Goal: Transaction & Acquisition: Purchase product/service

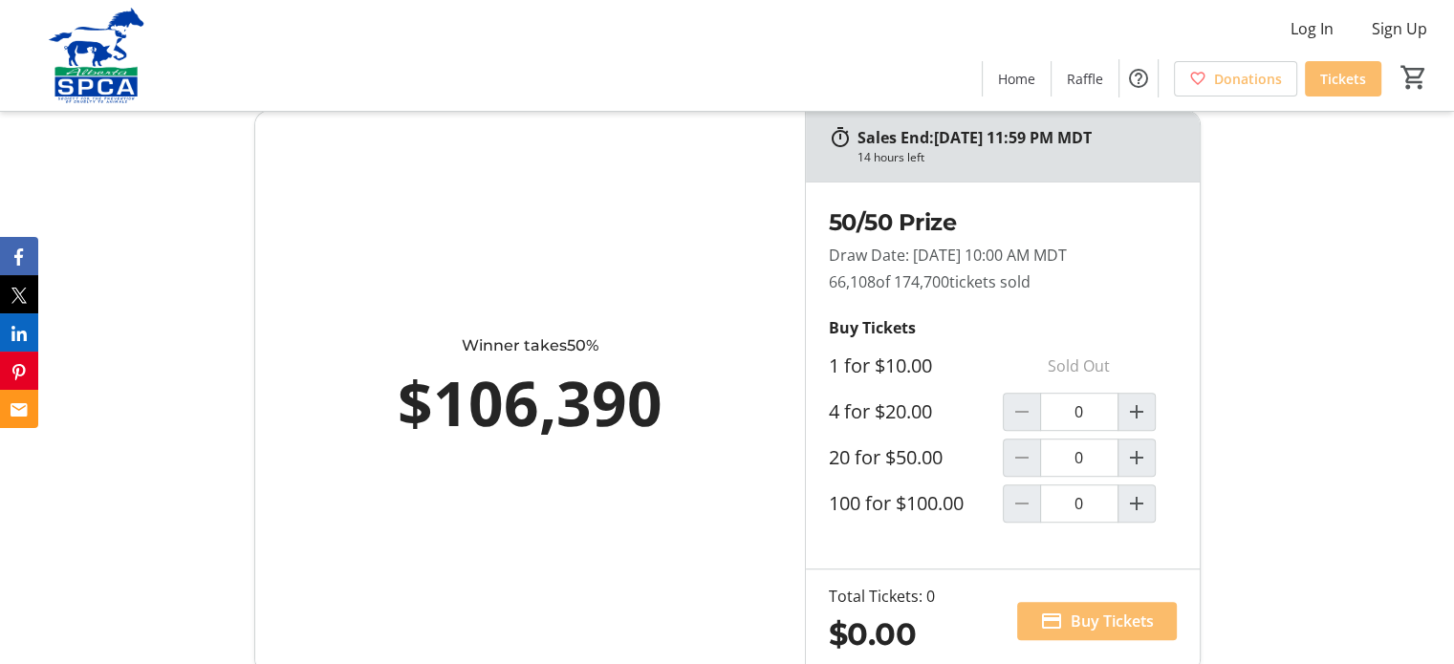
scroll to position [1051, 0]
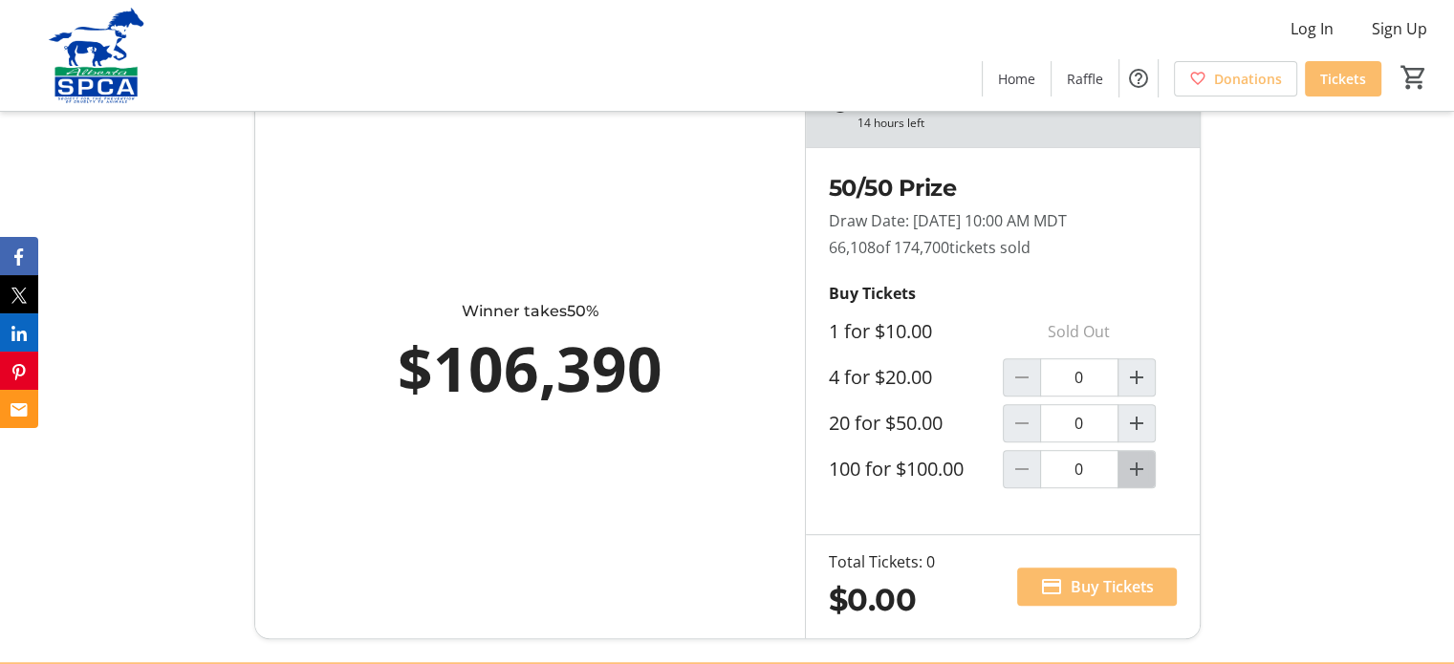
click at [1137, 464] on mat-icon "Increment by one" at bounding box center [1136, 469] width 23 height 23
type input "1"
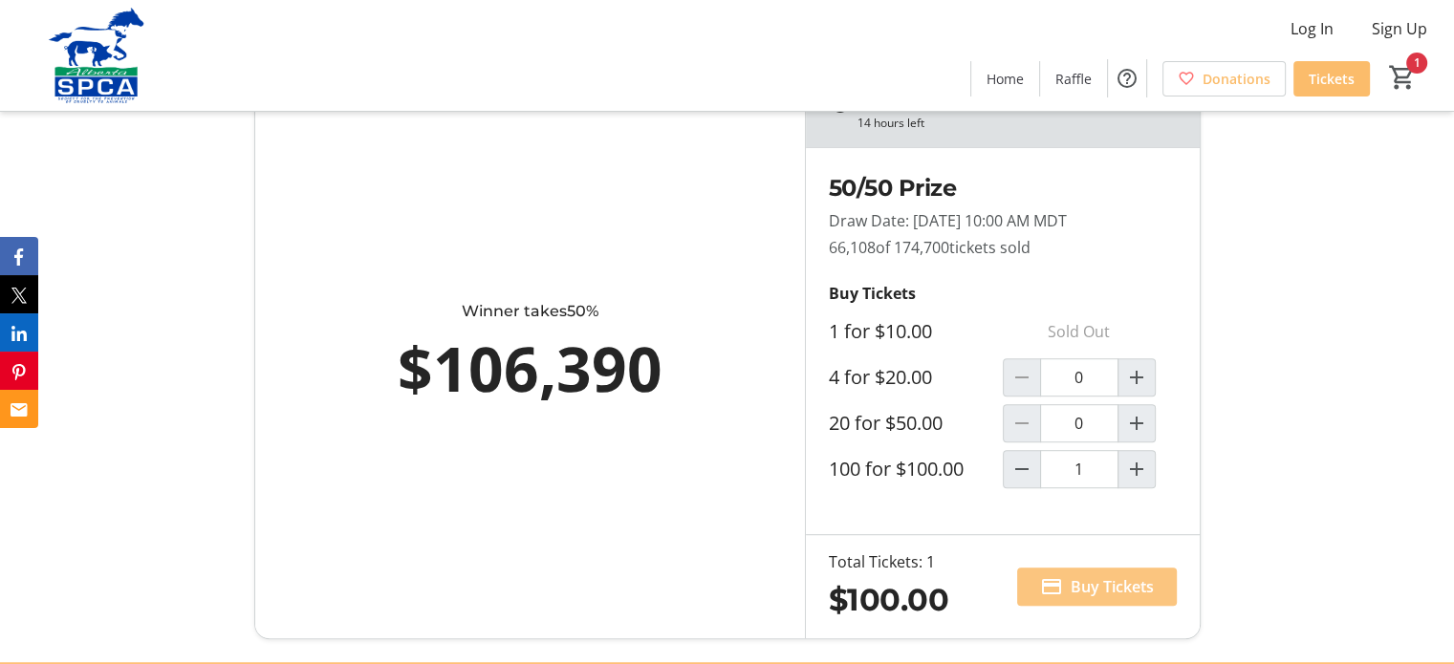
click at [1090, 583] on span "Buy Tickets" at bounding box center [1111, 586] width 83 height 23
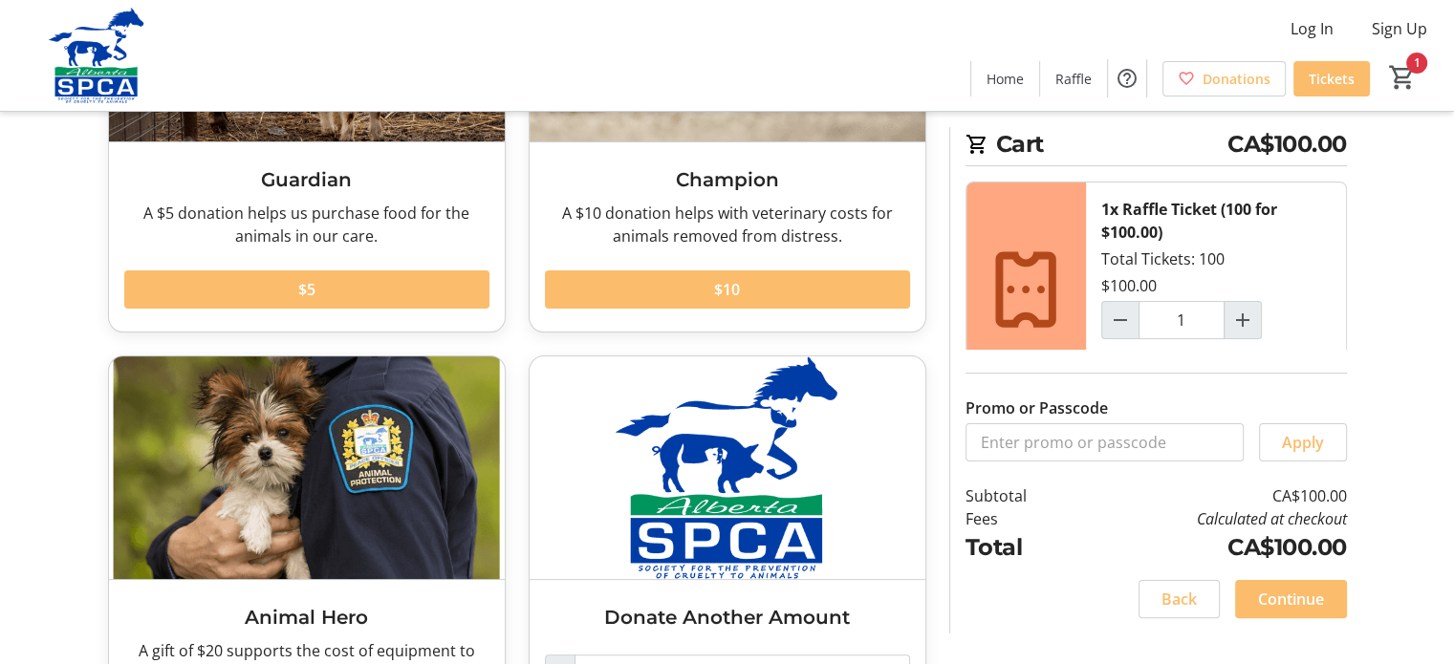
scroll to position [145, 0]
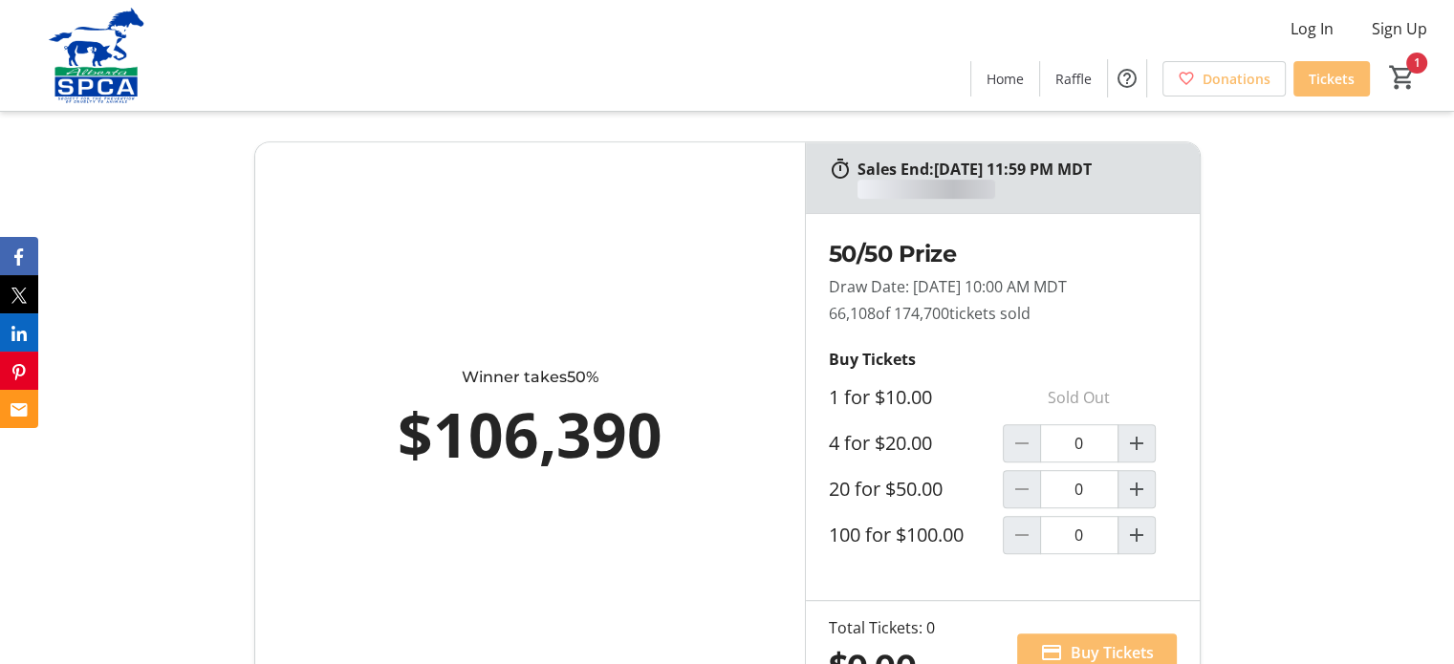
scroll to position [1051, 0]
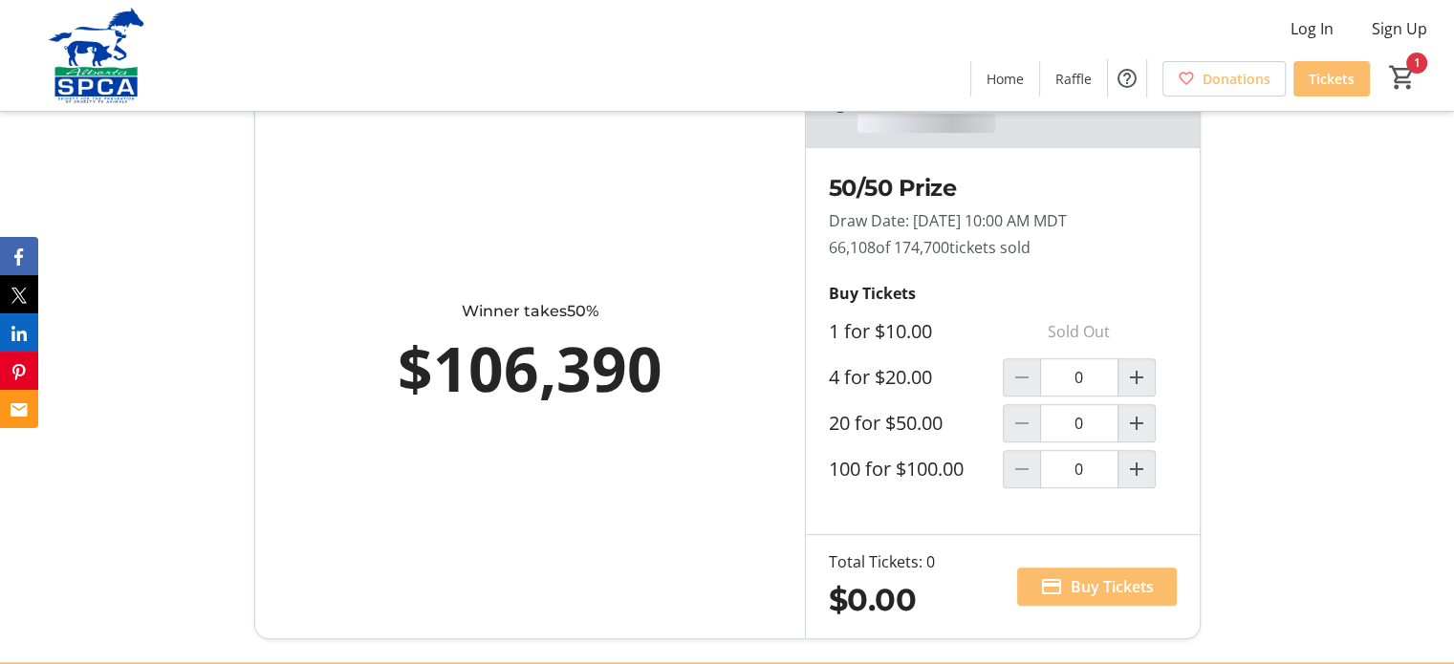
type input "1"
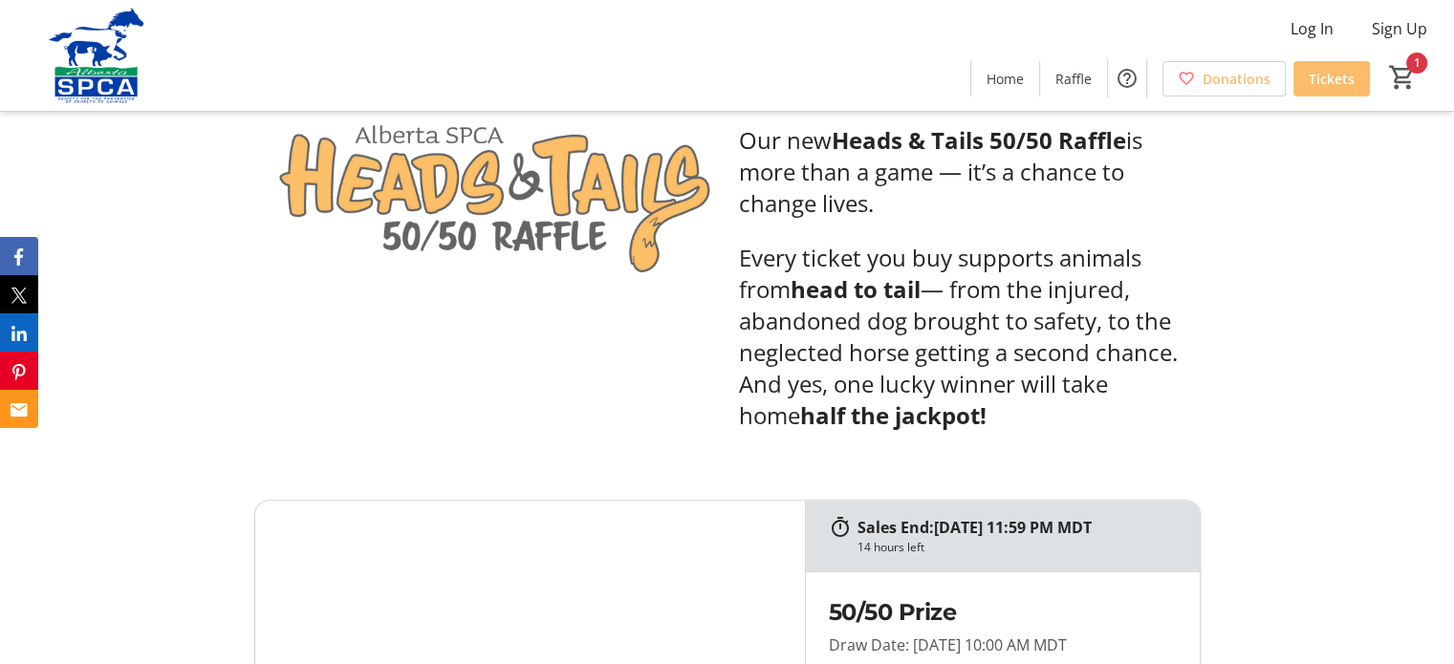
scroll to position [669, 0]
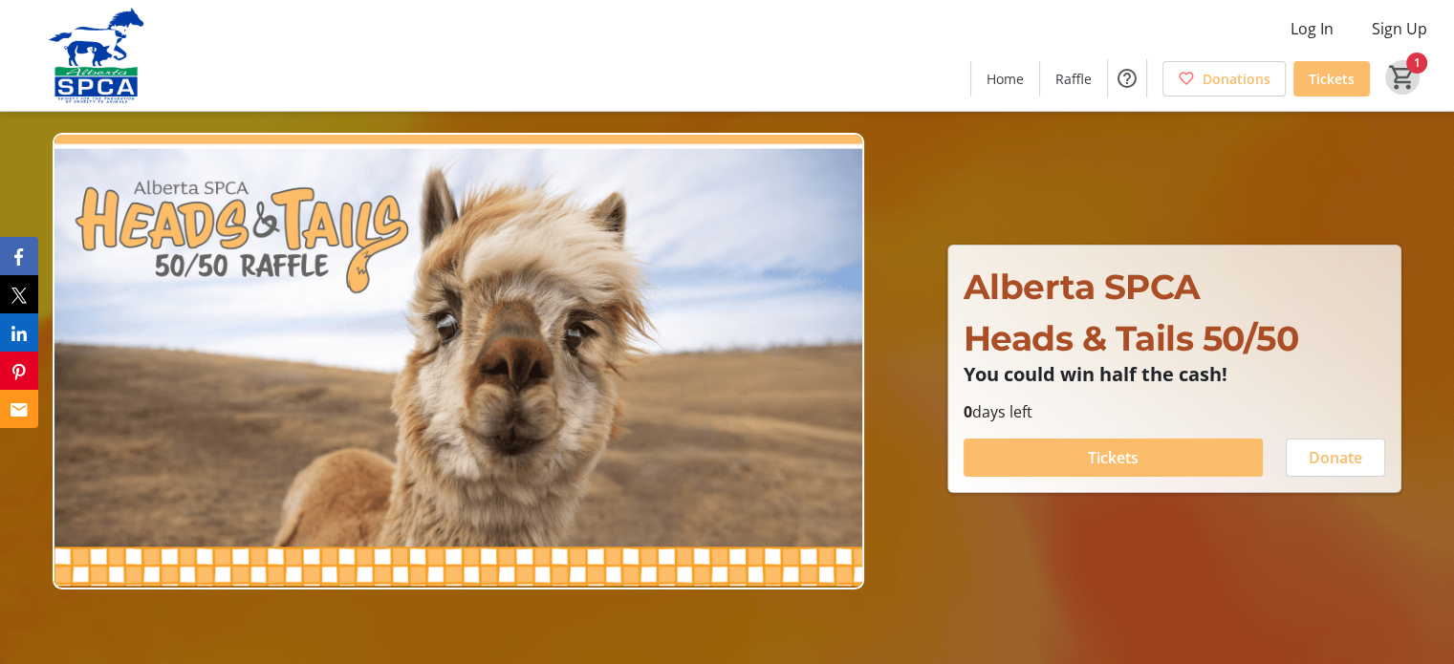
click at [1389, 75] on mat-icon "1" at bounding box center [1402, 77] width 29 height 29
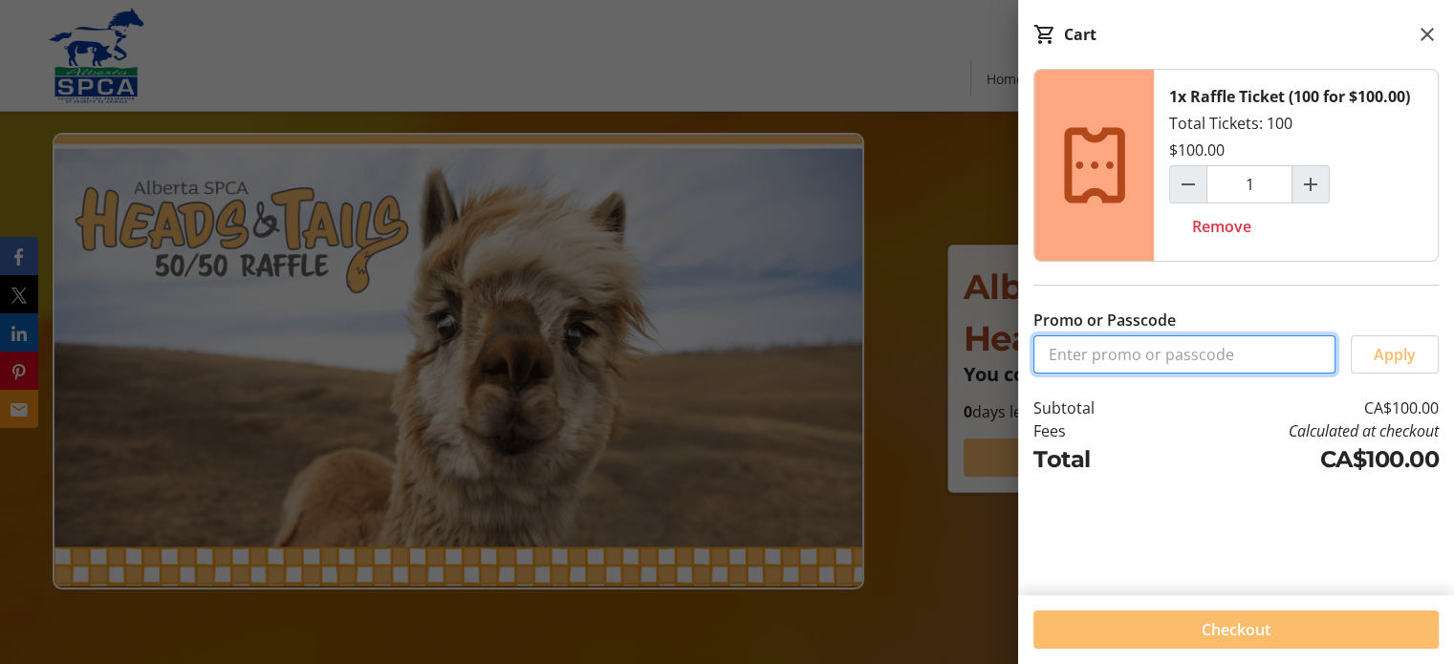
click at [1245, 355] on input "Promo or Passcode" at bounding box center [1184, 354] width 302 height 38
click at [1299, 520] on div "1x Raffle Ticket (100 for $100.00) Total Tickets: 100 $100.00 1 Remove Promo or…" at bounding box center [1236, 321] width 436 height 504
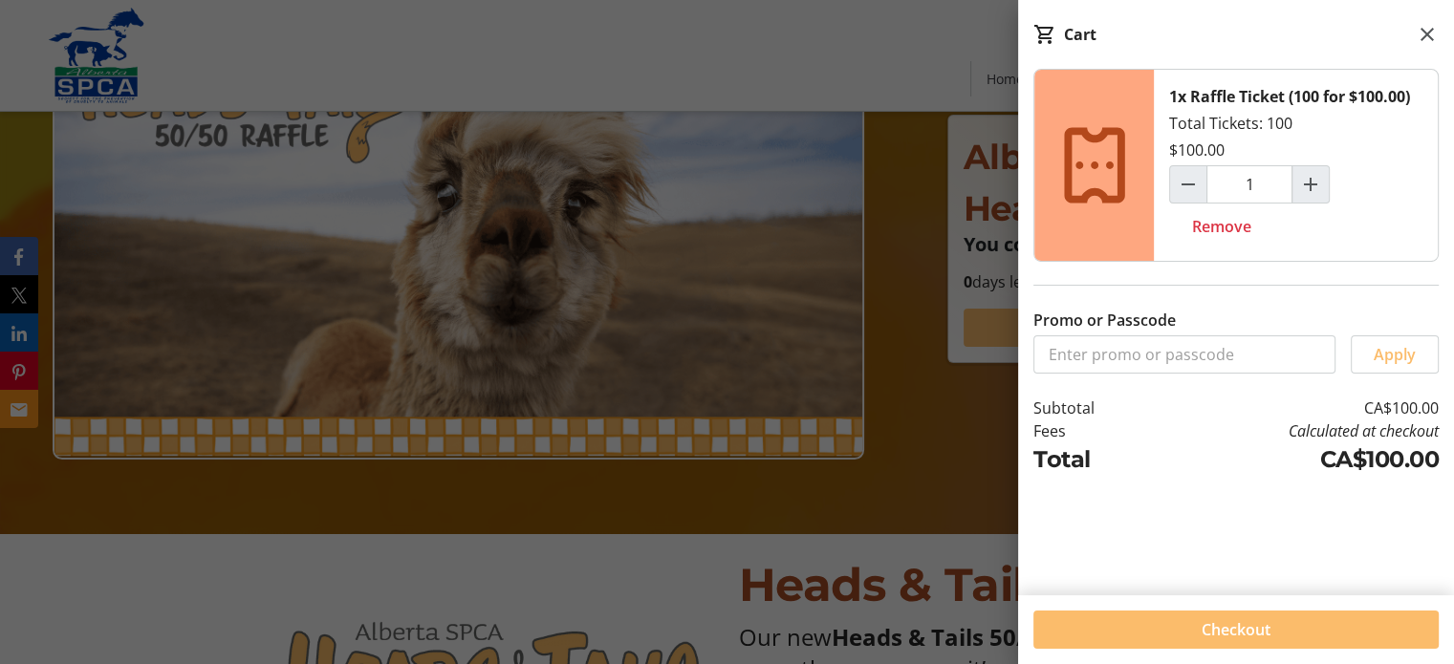
scroll to position [287, 0]
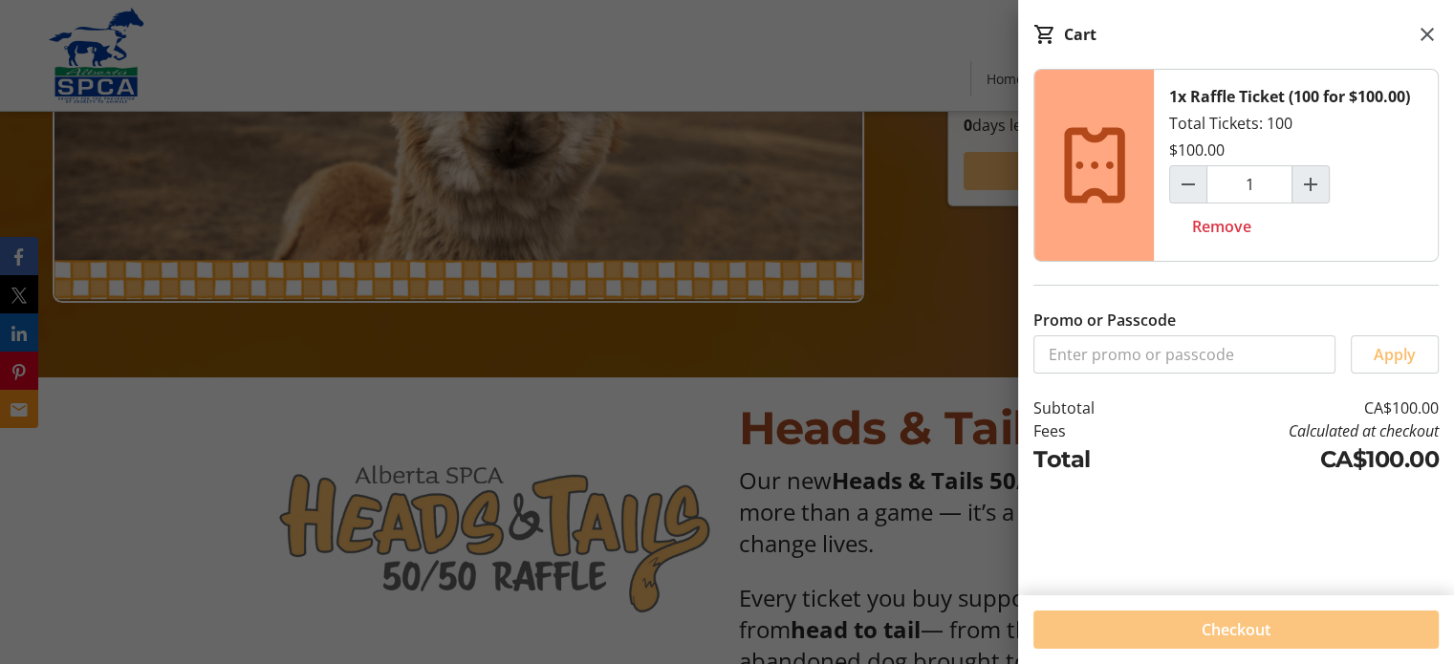
click at [1258, 636] on span "Checkout" at bounding box center [1235, 629] width 69 height 23
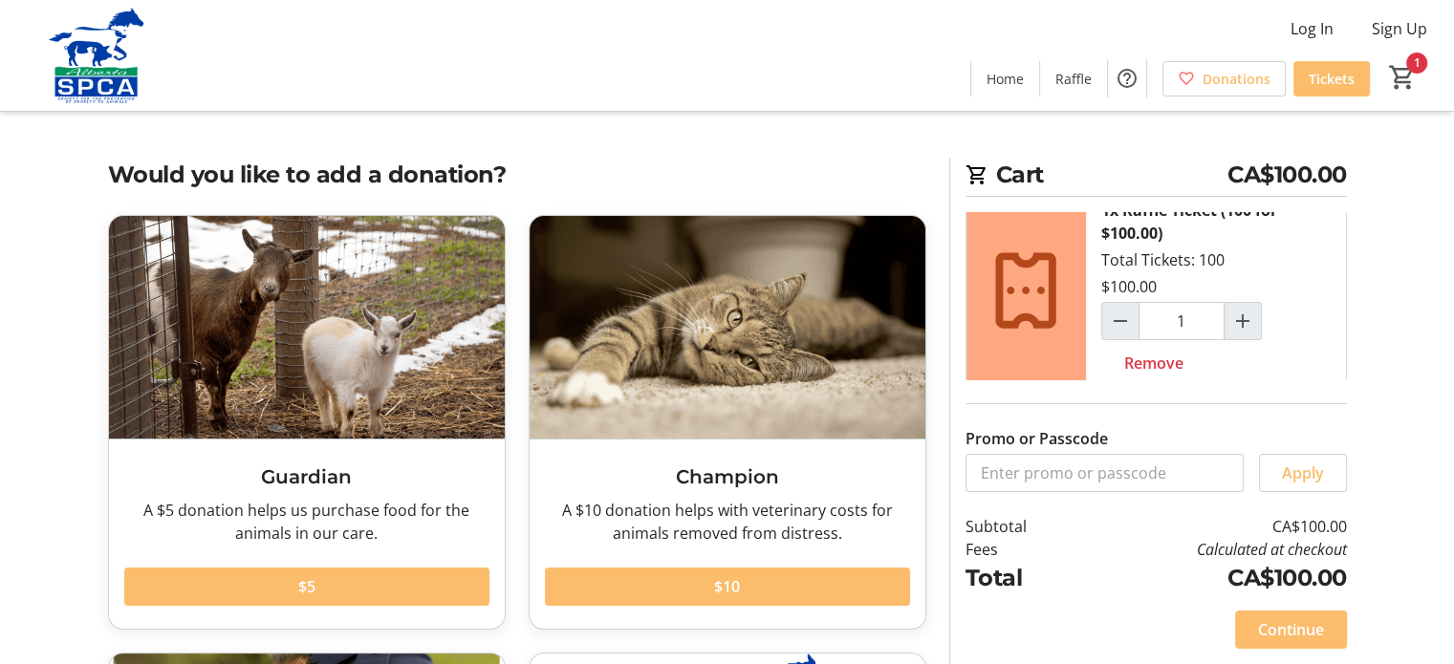
scroll to position [46, 0]
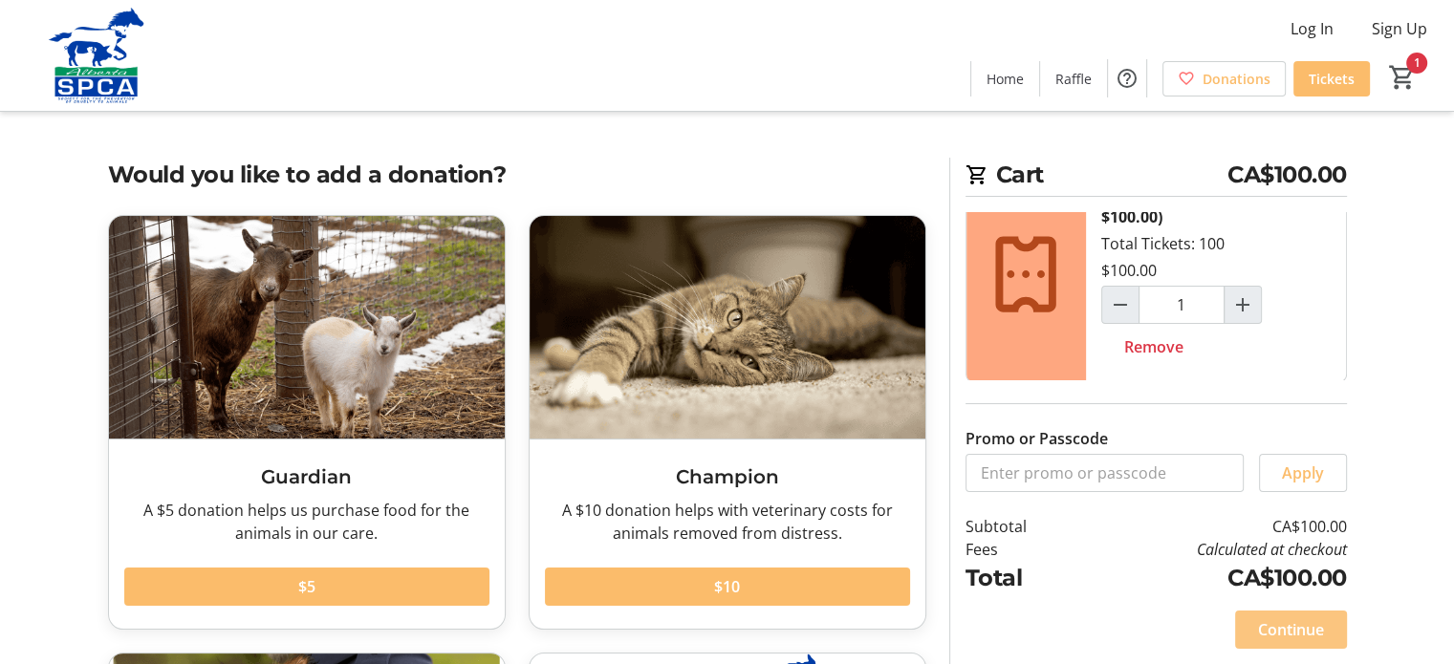
click at [1283, 629] on span "Continue" at bounding box center [1291, 629] width 66 height 23
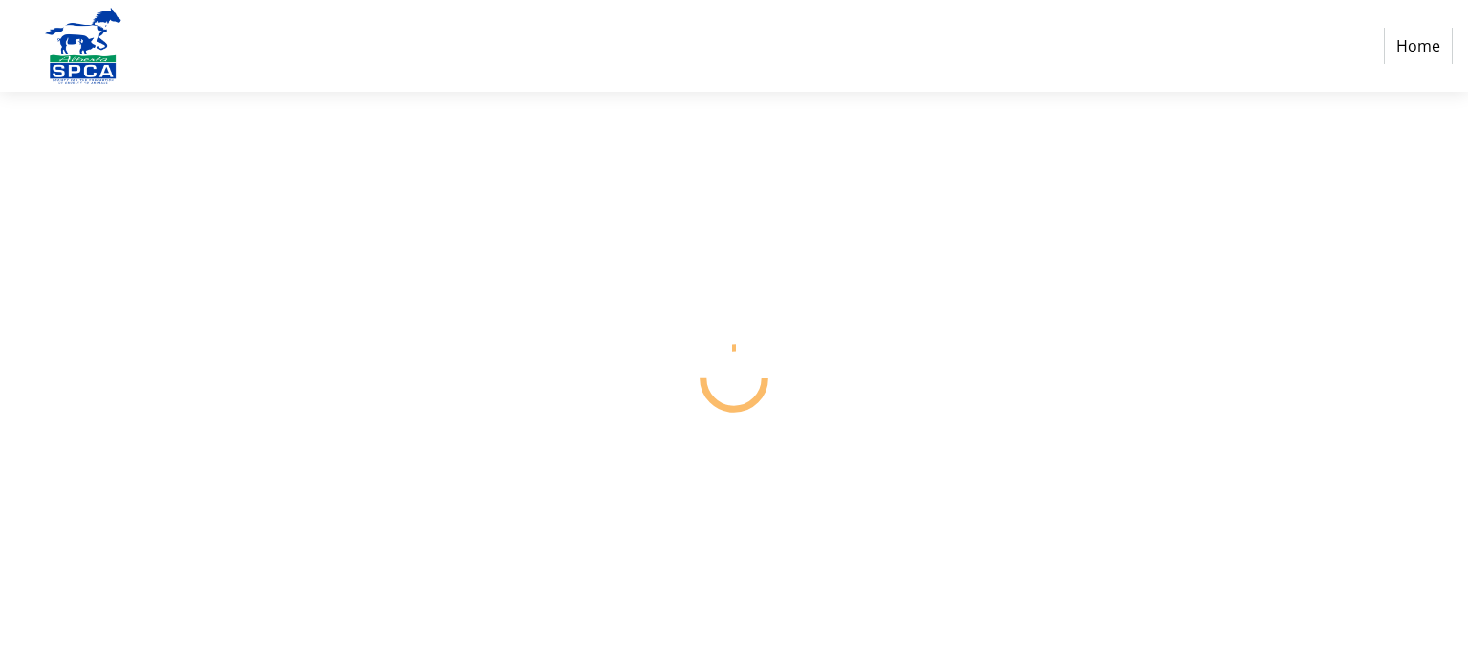
select select "CA"
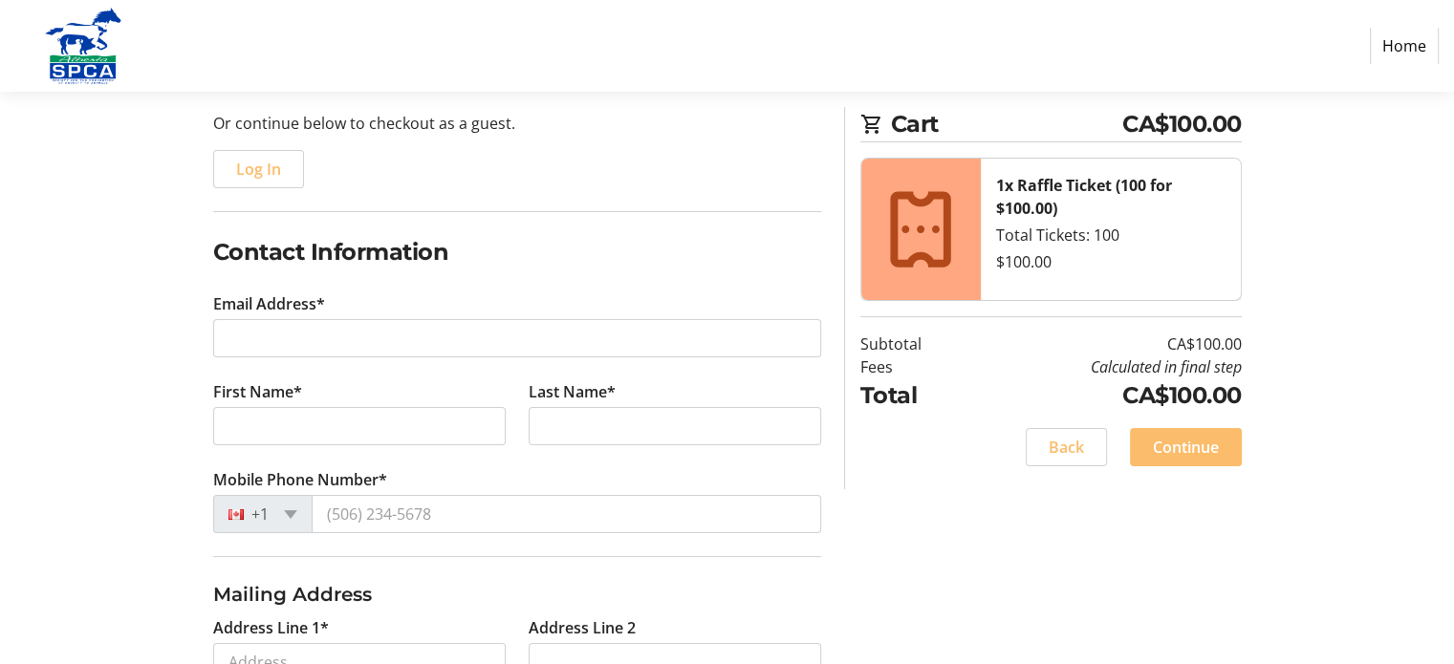
scroll to position [191, 0]
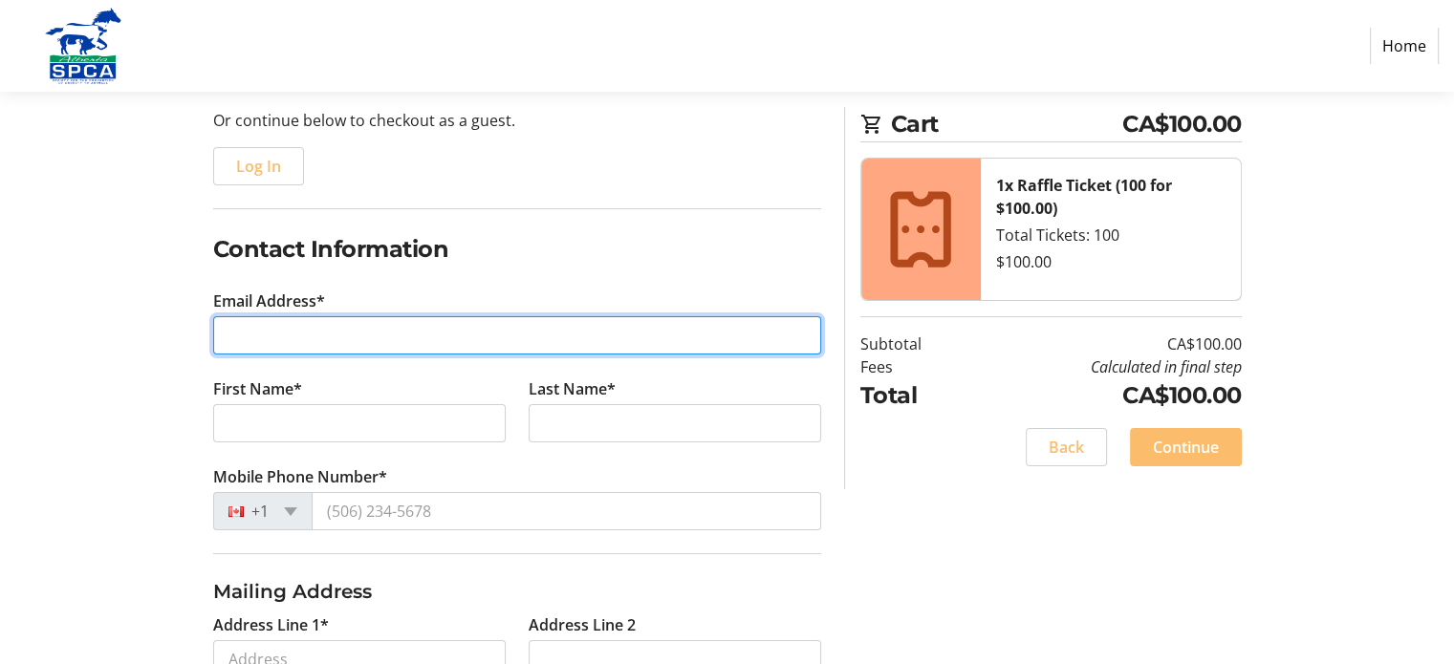
click at [287, 326] on input "Email Address*" at bounding box center [517, 335] width 608 height 38
type input "[EMAIL_ADDRESS][DOMAIN_NAME]"
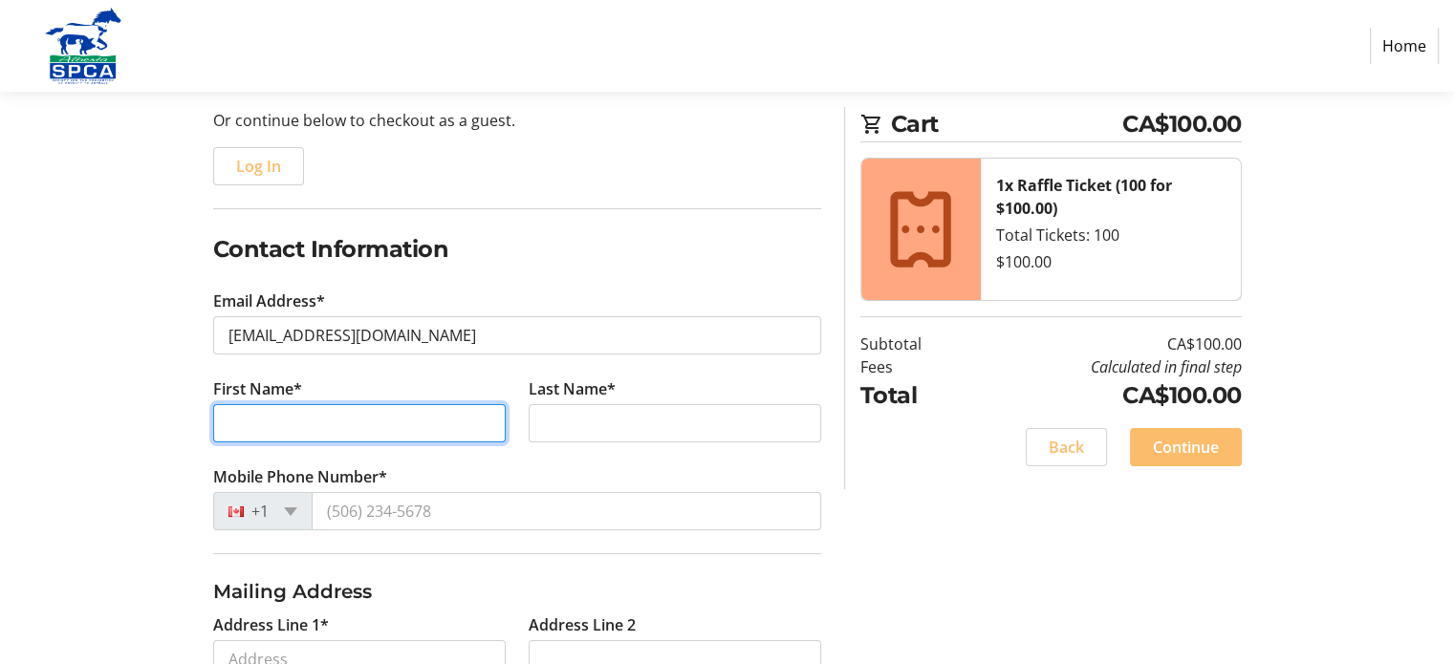
type input "[PERSON_NAME]"
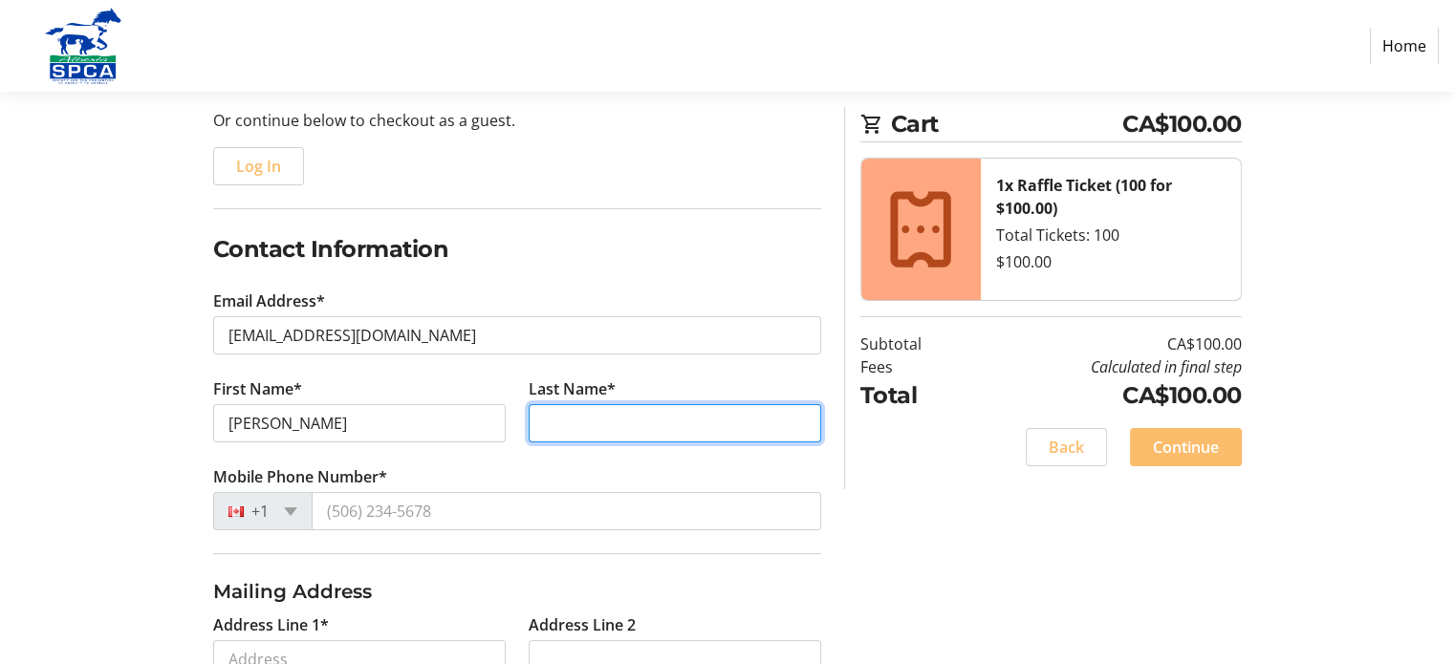
type input "[PERSON_NAME]"
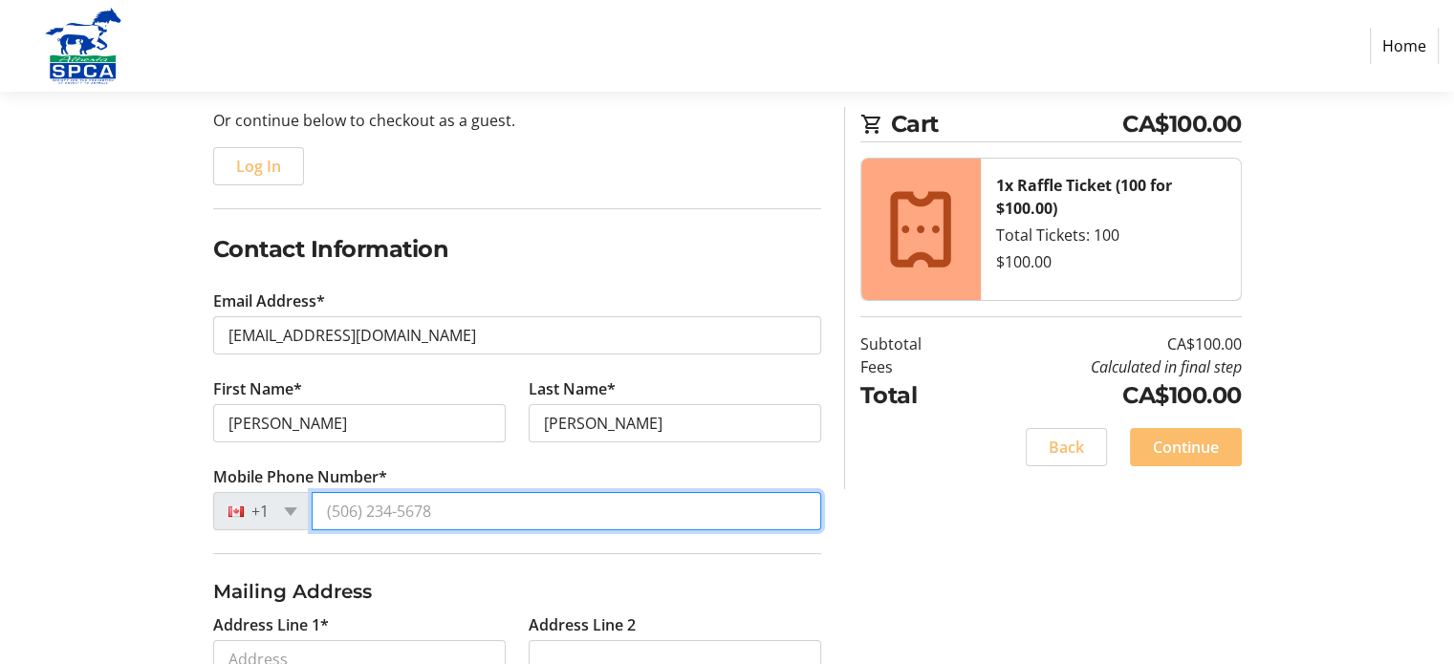
type input "[PHONE_NUMBER]"
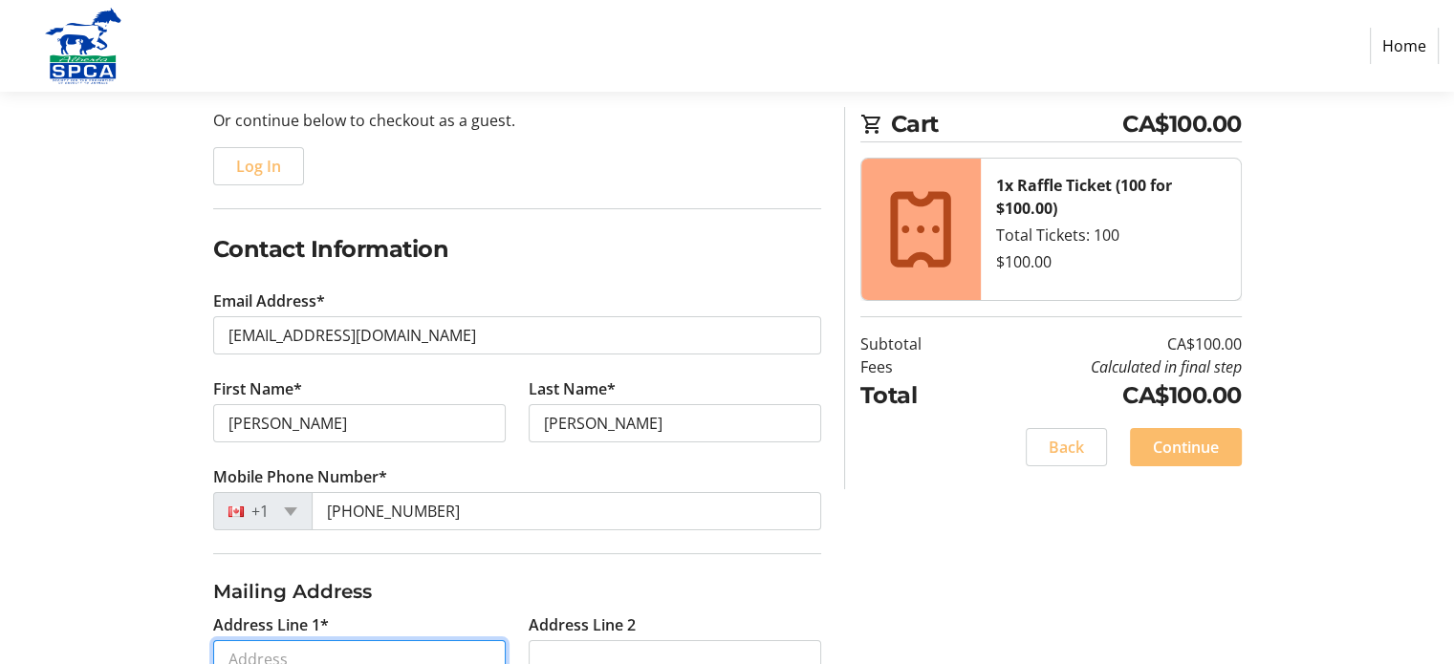
type input "B-[STREET_ADDRESS]"
type input "Lethbridge"
select select "AB"
type input "T1H 6L5"
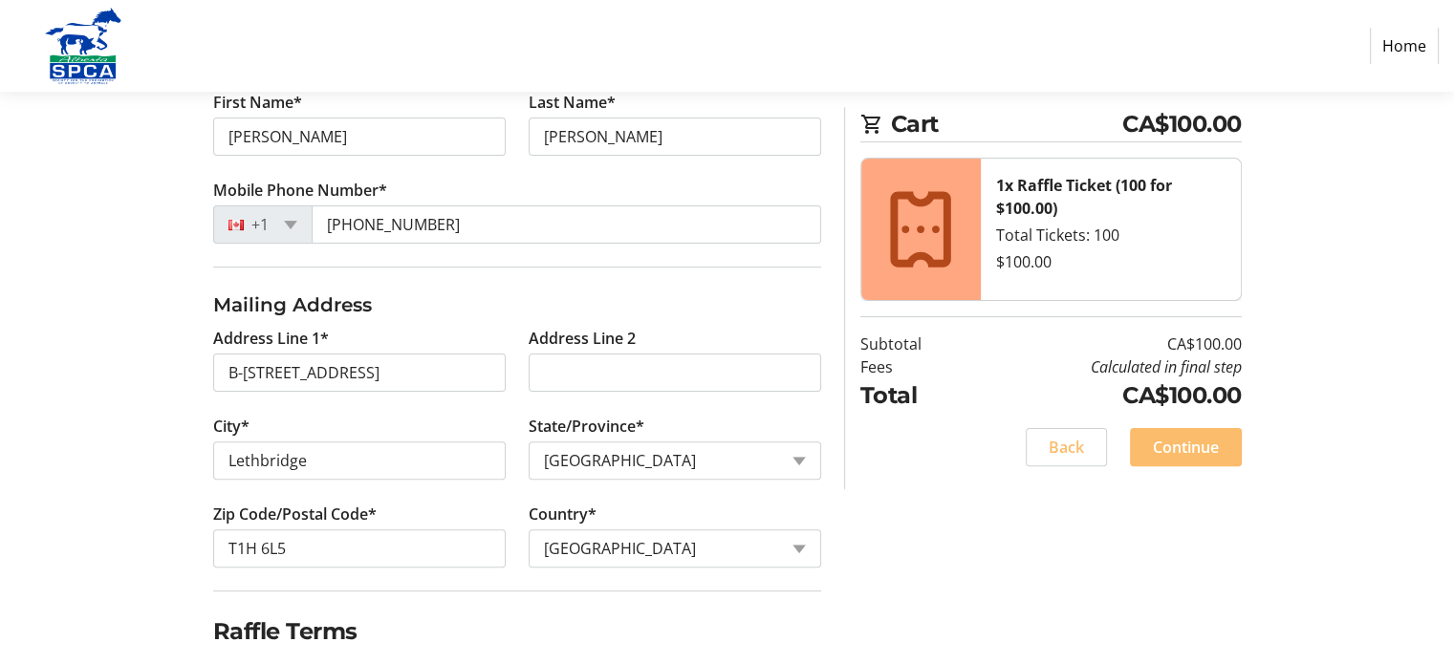
scroll to position [543, 0]
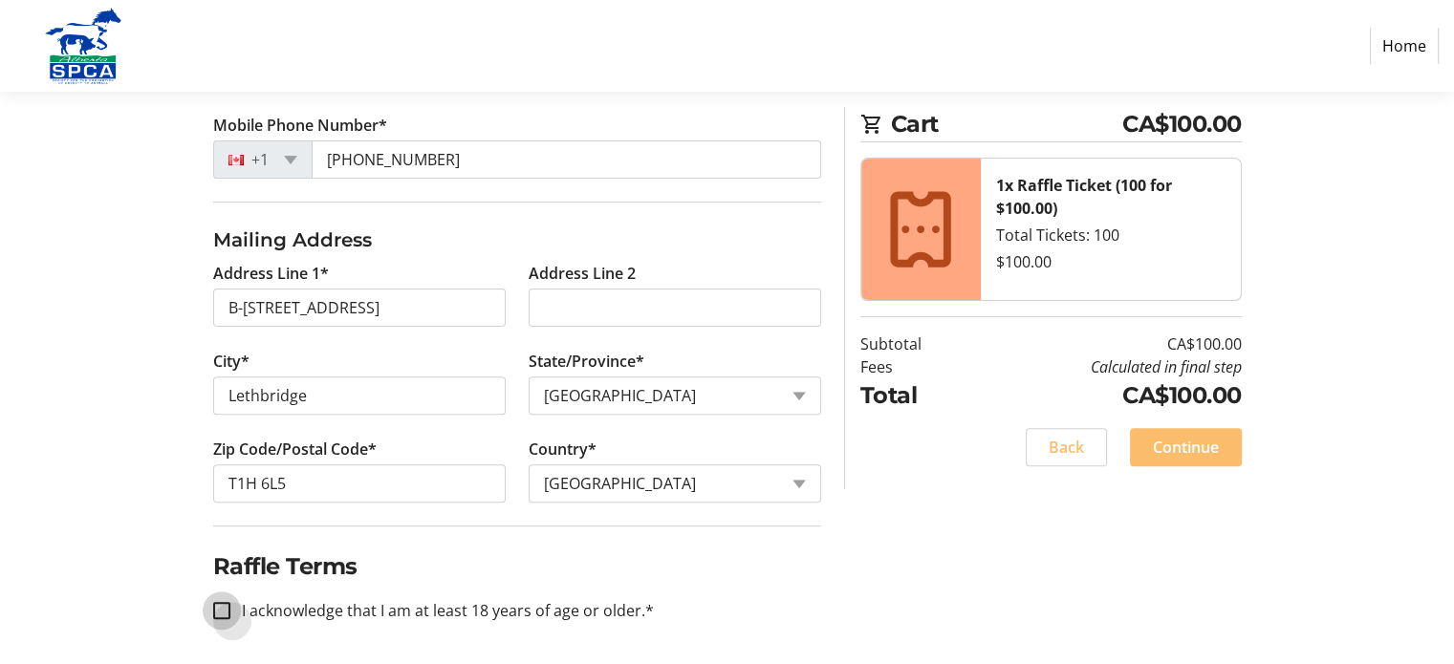
click at [218, 606] on input "I acknowledge that I am at least 18 years of age or older.*" at bounding box center [221, 610] width 17 height 17
checkbox input "true"
click at [1200, 448] on span "Continue" at bounding box center [1186, 447] width 66 height 23
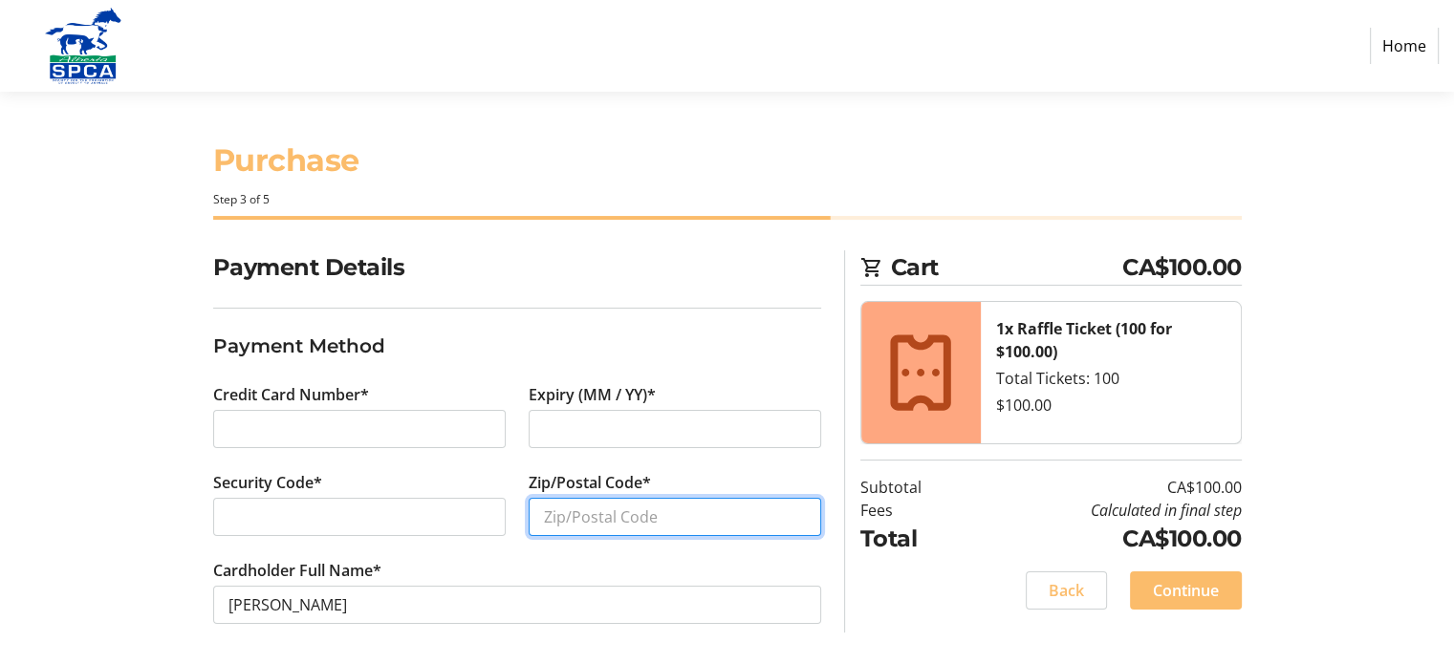
click at [561, 514] on input "Zip/Postal Code*" at bounding box center [674, 517] width 292 height 38
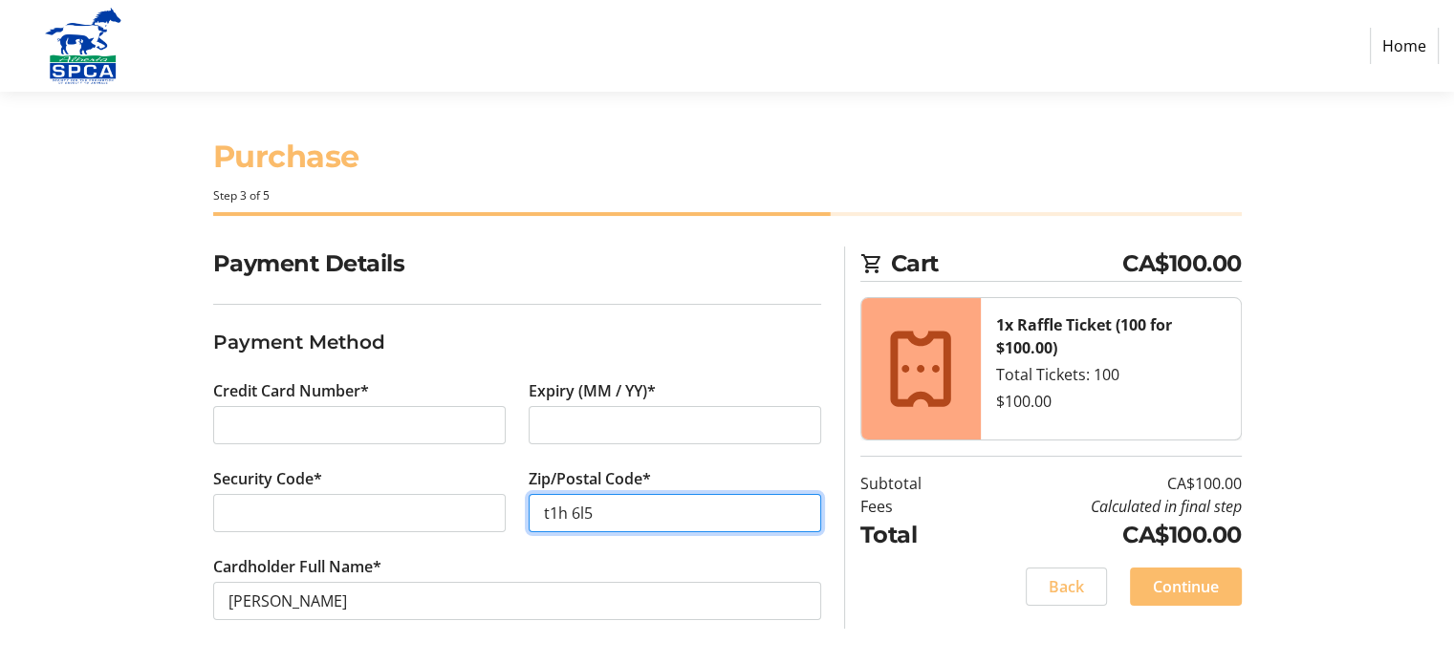
scroll to position [4, 0]
type input "t1h 6l5"
click at [1184, 585] on span "Continue" at bounding box center [1186, 586] width 66 height 23
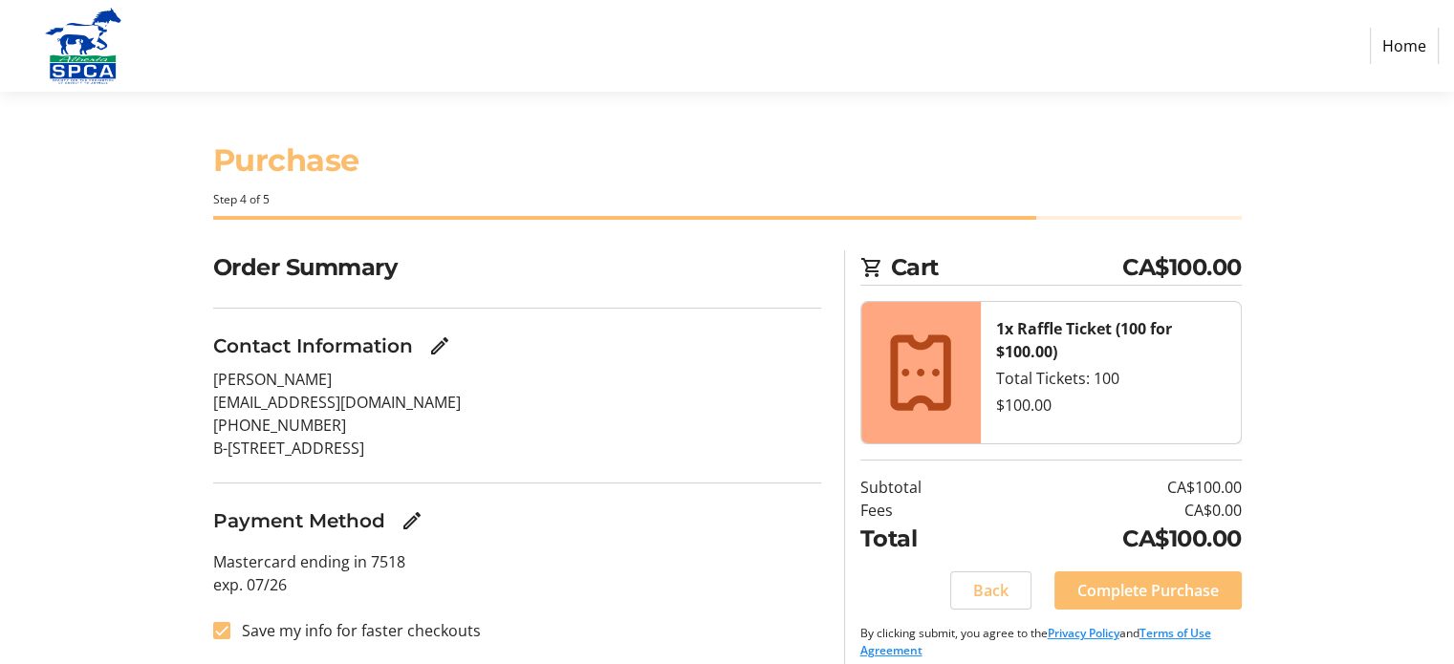
scroll to position [17, 0]
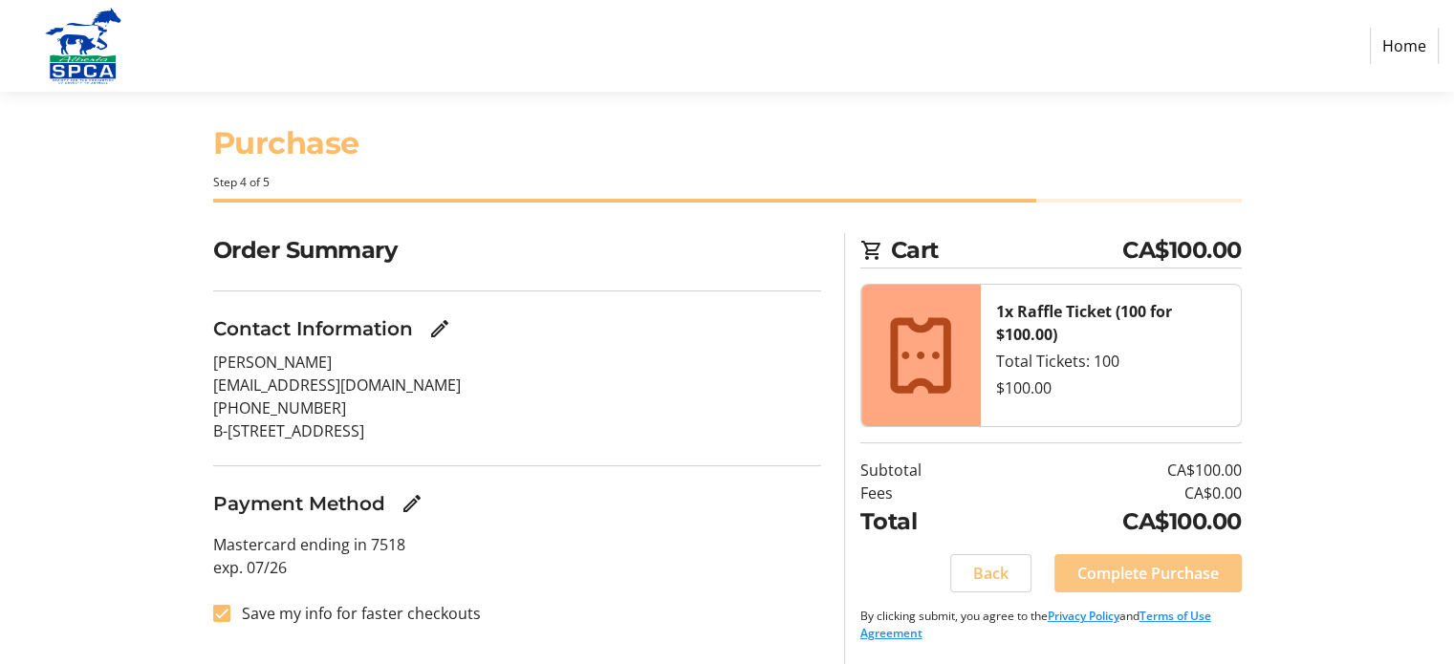
click at [1150, 575] on span "Complete Purchase" at bounding box center [1147, 573] width 141 height 23
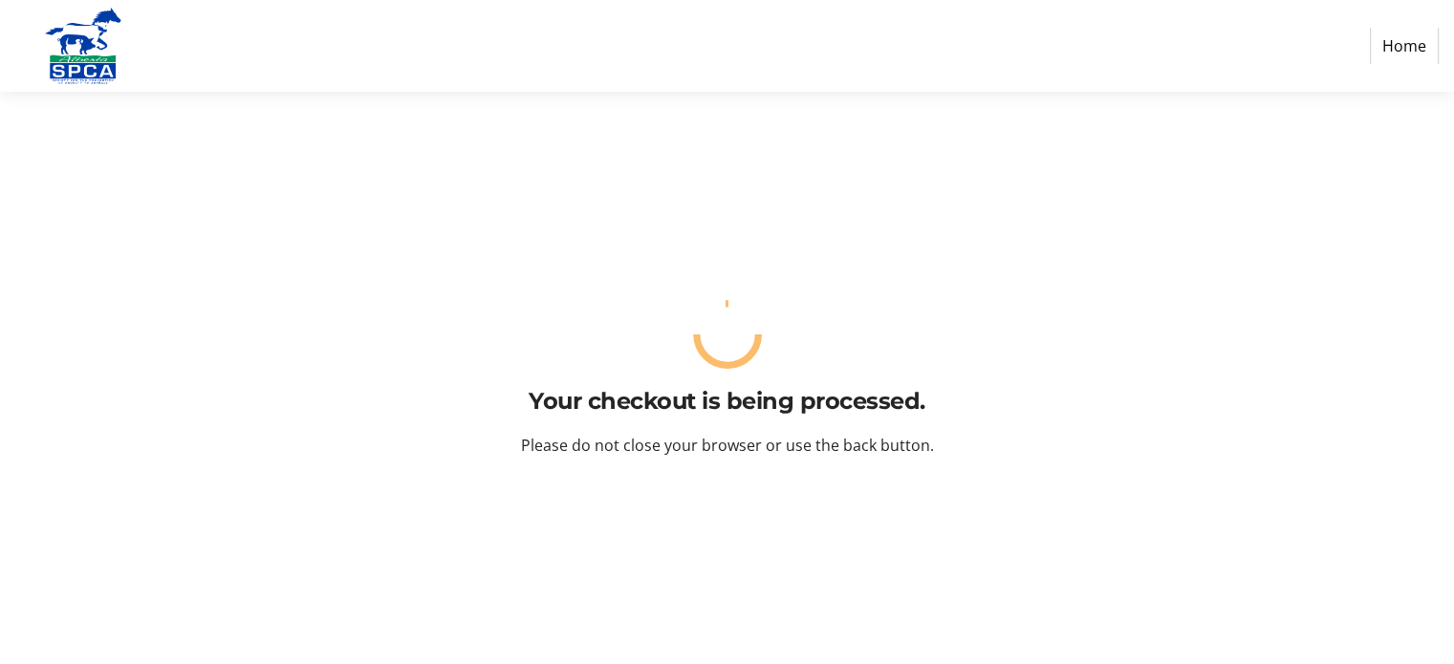
scroll to position [0, 0]
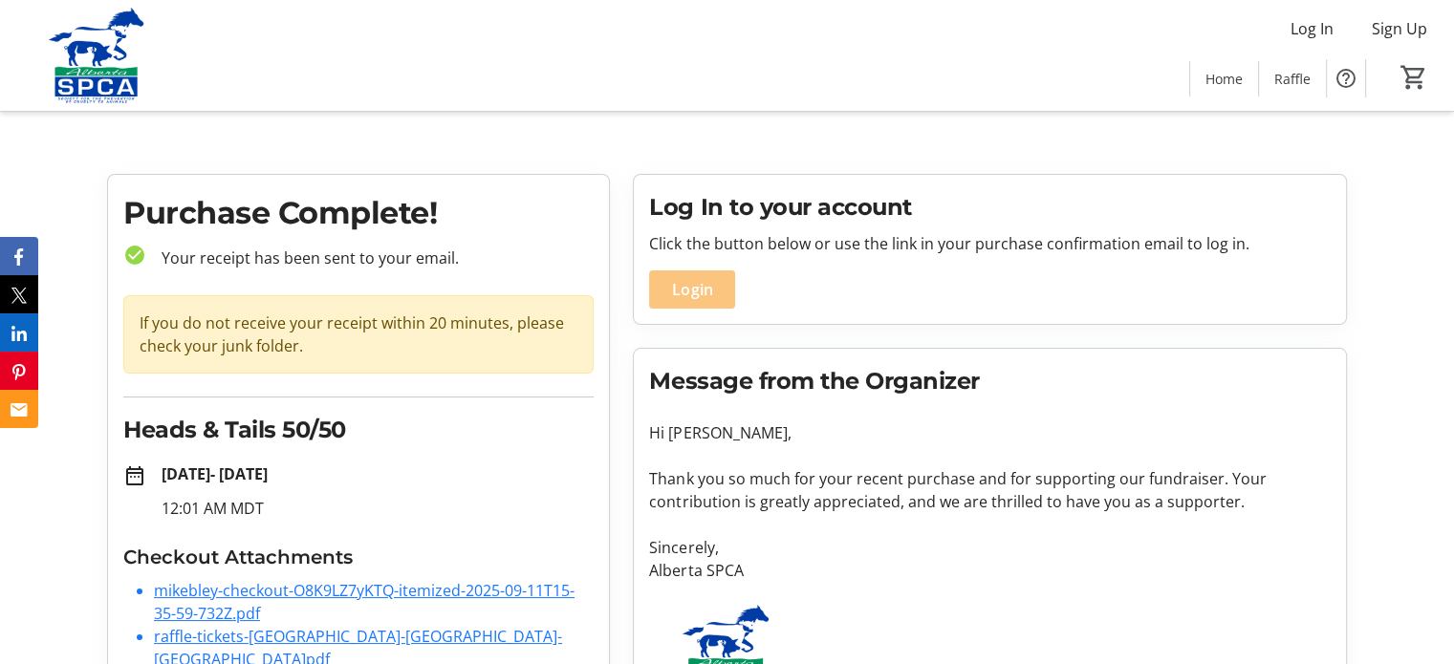
click at [692, 291] on span "Login" at bounding box center [692, 289] width 40 height 23
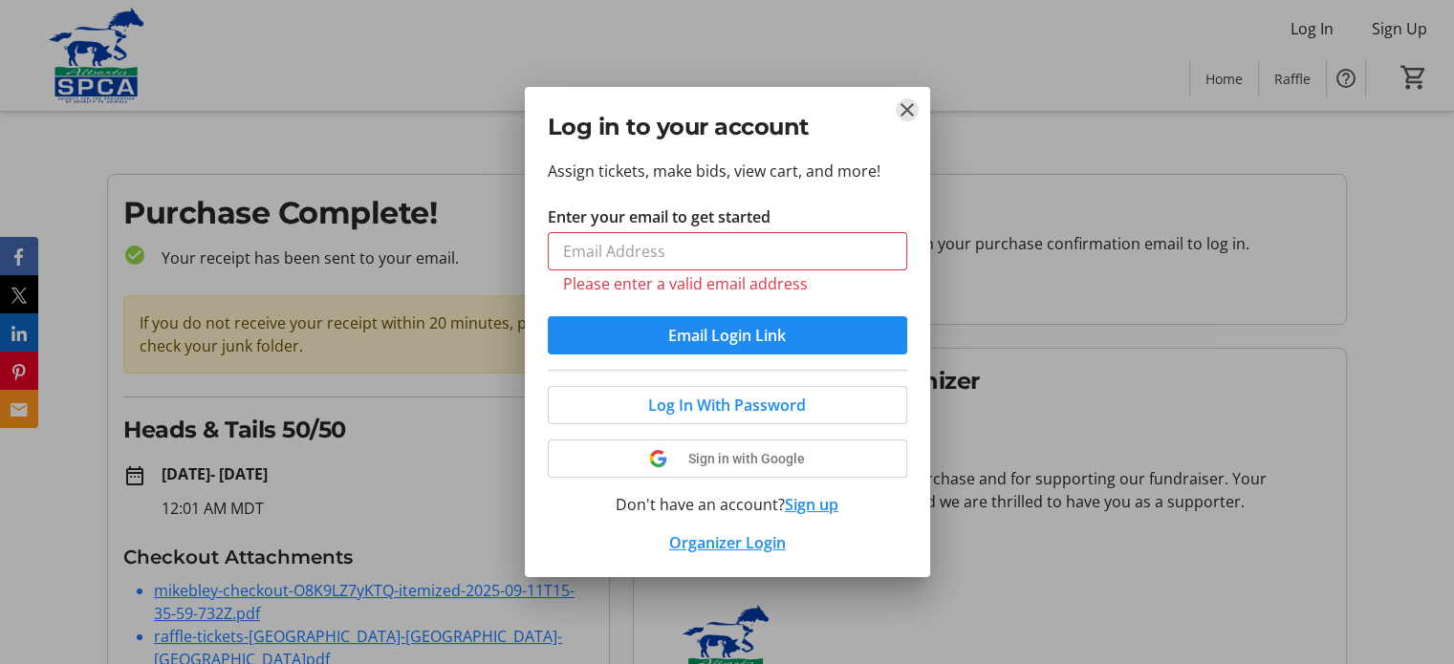
click at [0, 0] on tr-donor-auth-dialog-ui "Log in to your account Assign tickets, make bids, view cart, and more! Enter yo…" at bounding box center [0, 0] width 0 height 0
click at [911, 106] on mat-icon "Close" at bounding box center [906, 109] width 23 height 23
